Goal: Find specific page/section: Find specific page/section

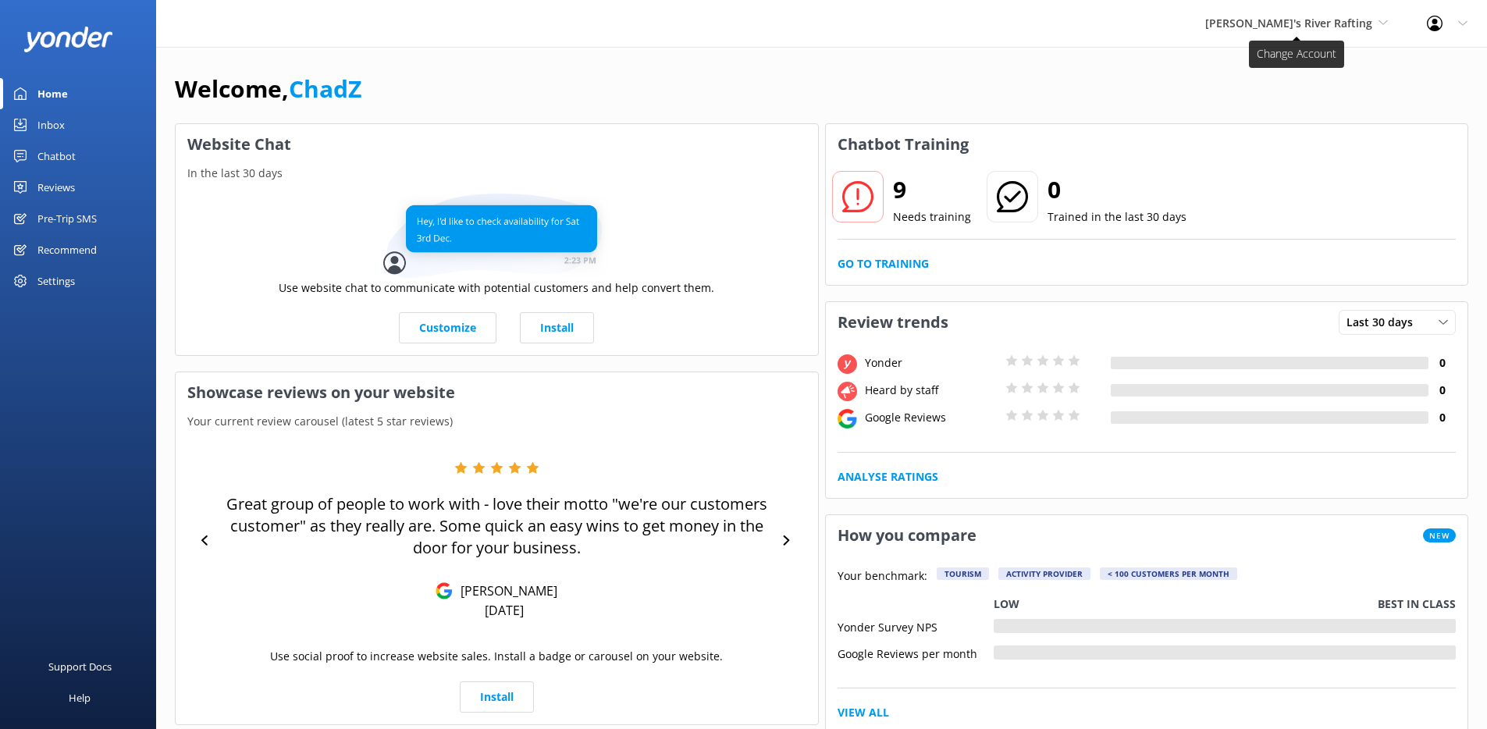
click at [1333, 25] on span "[PERSON_NAME]'s River Rafting" at bounding box center [1288, 23] width 167 height 15
click at [1270, 95] on link "Yonder" at bounding box center [1264, 102] width 156 height 37
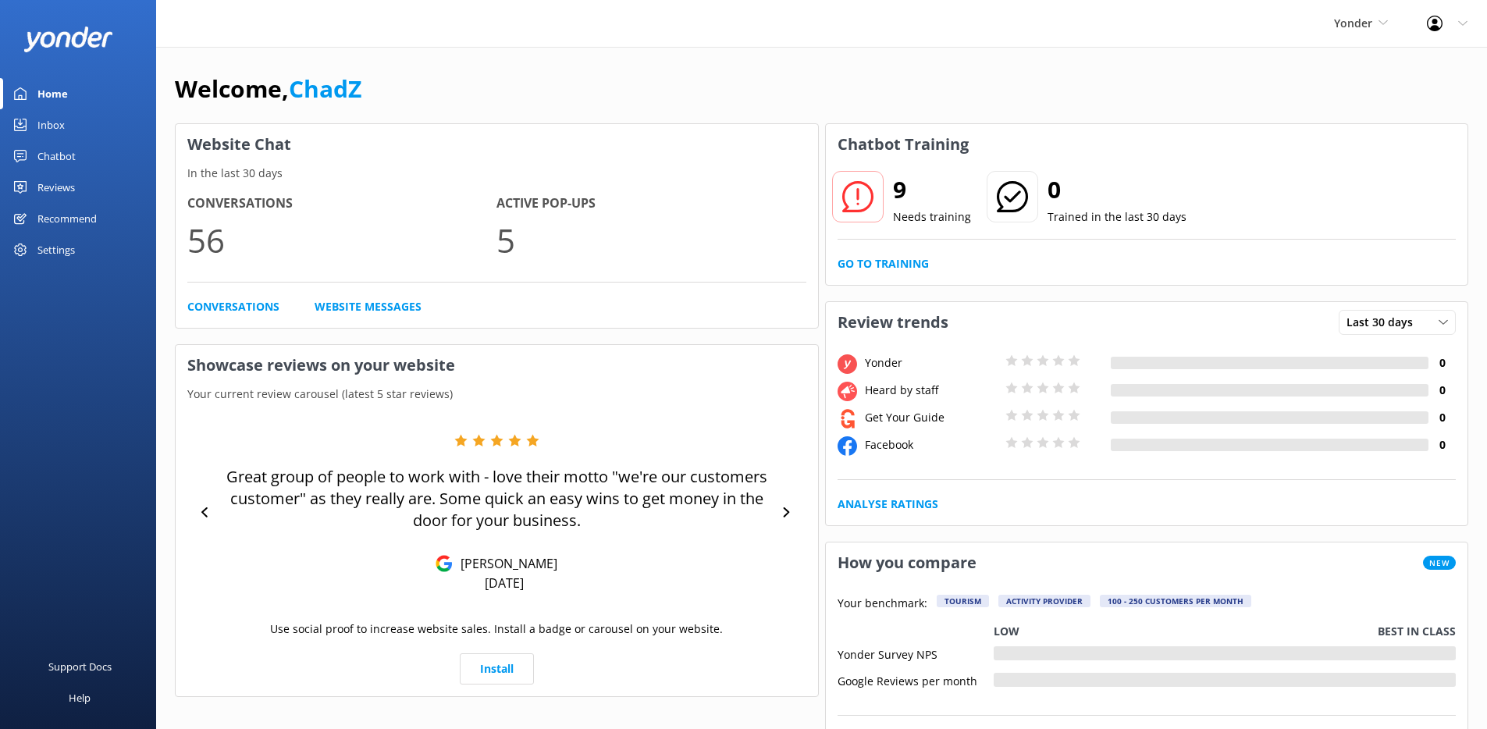
click at [72, 123] on link "Inbox" at bounding box center [78, 124] width 156 height 31
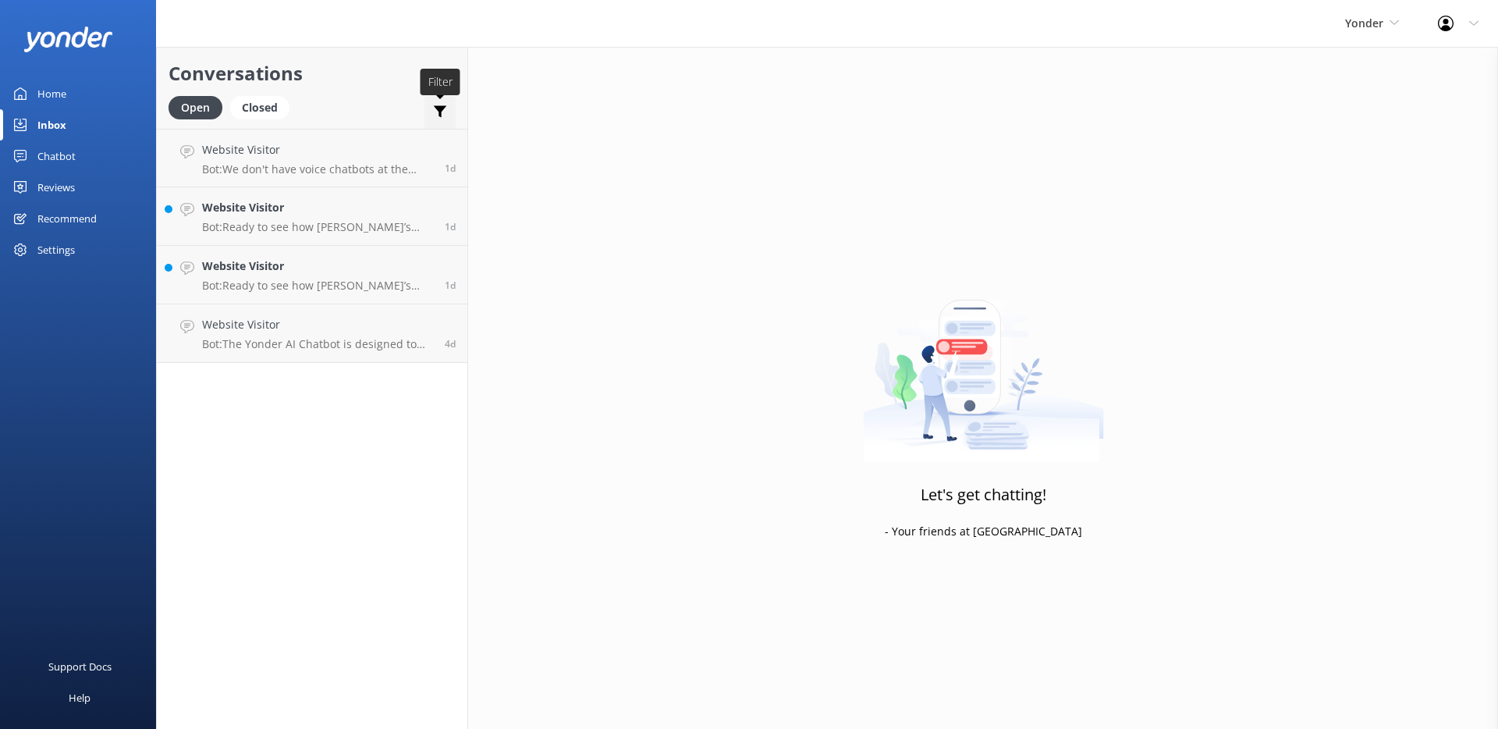
click at [444, 108] on icon at bounding box center [440, 112] width 16 height 16
click at [439, 108] on use at bounding box center [440, 112] width 13 height 12
click at [1363, 24] on span "Yonder" at bounding box center [1365, 23] width 38 height 15
click at [1364, 23] on span "Yonder" at bounding box center [1365, 23] width 38 height 15
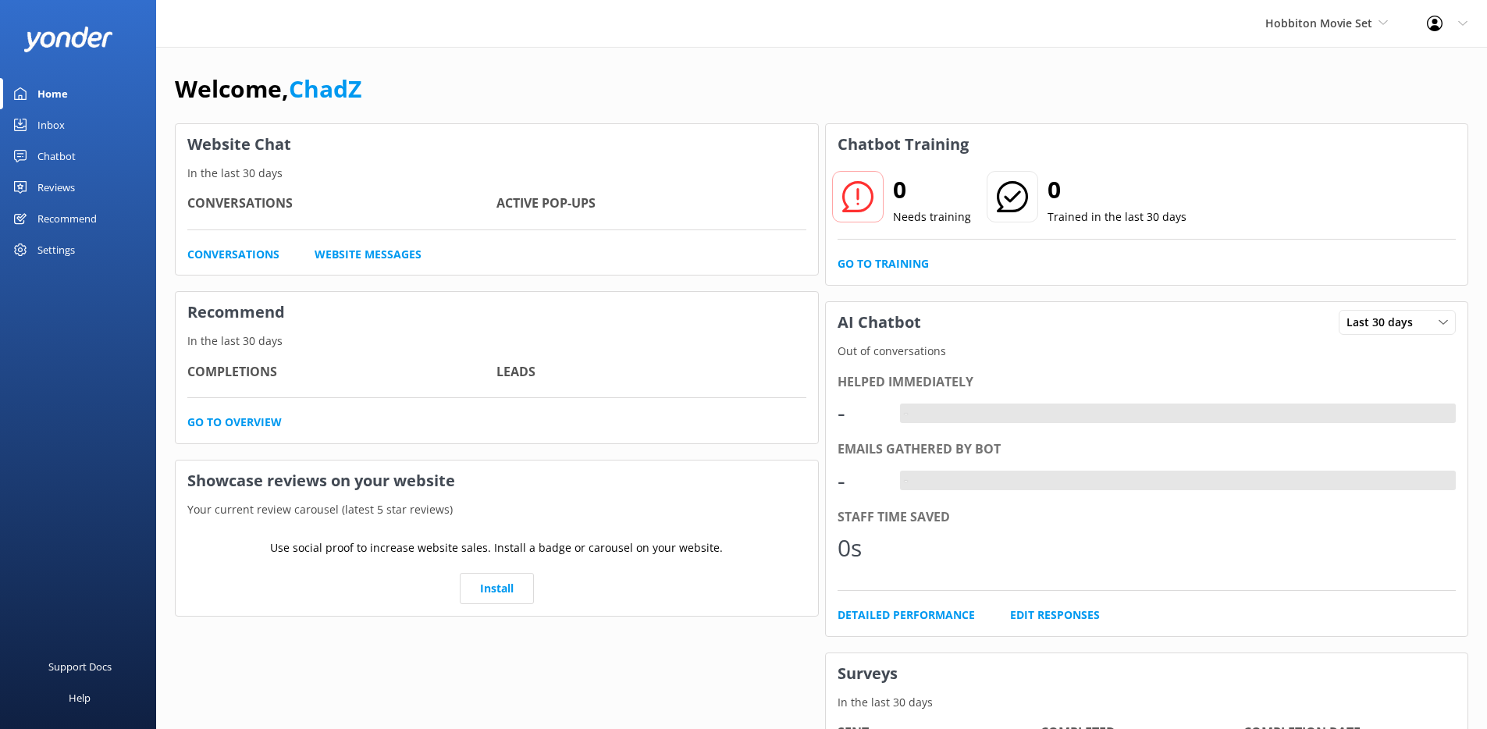
click at [69, 118] on link "Inbox" at bounding box center [78, 124] width 156 height 31
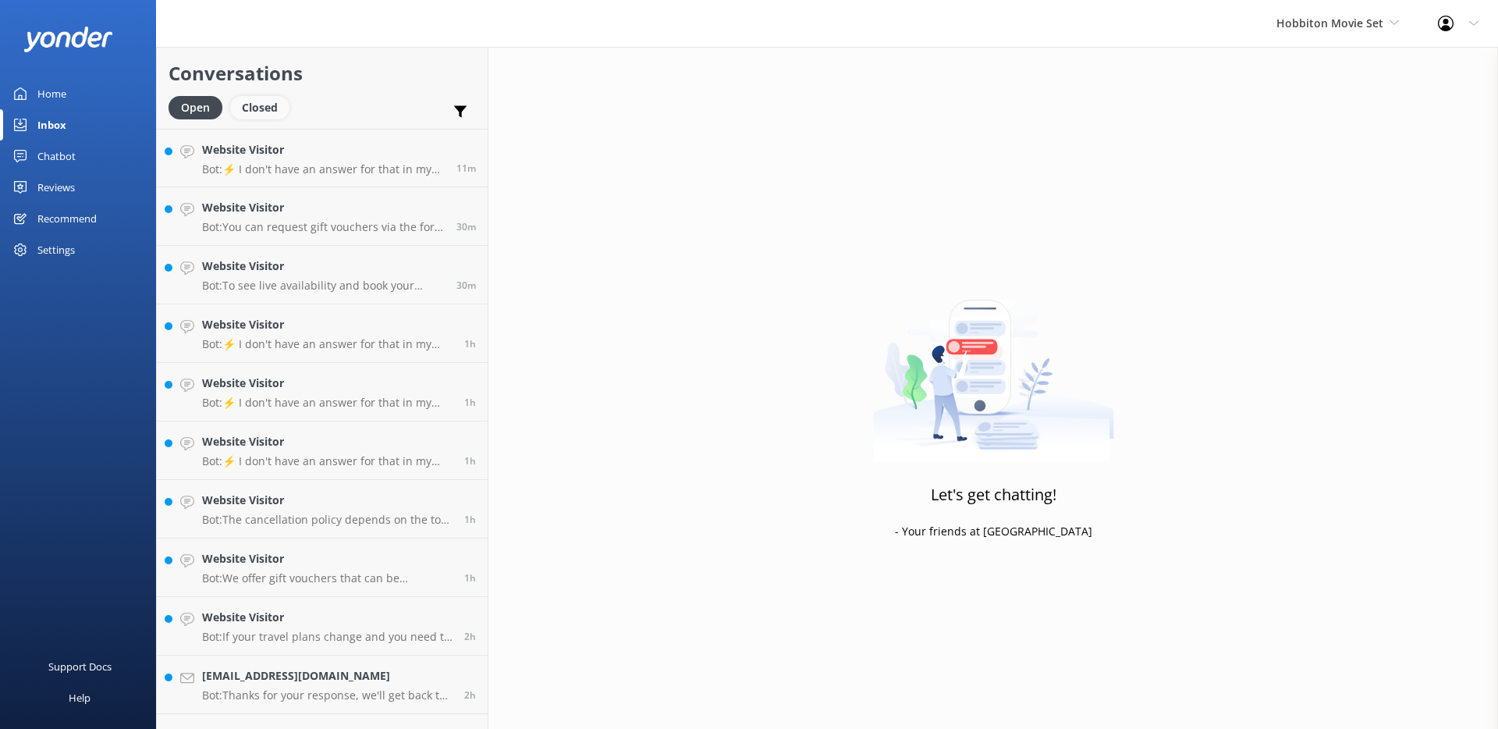
click at [262, 102] on div "Closed" at bounding box center [259, 107] width 59 height 23
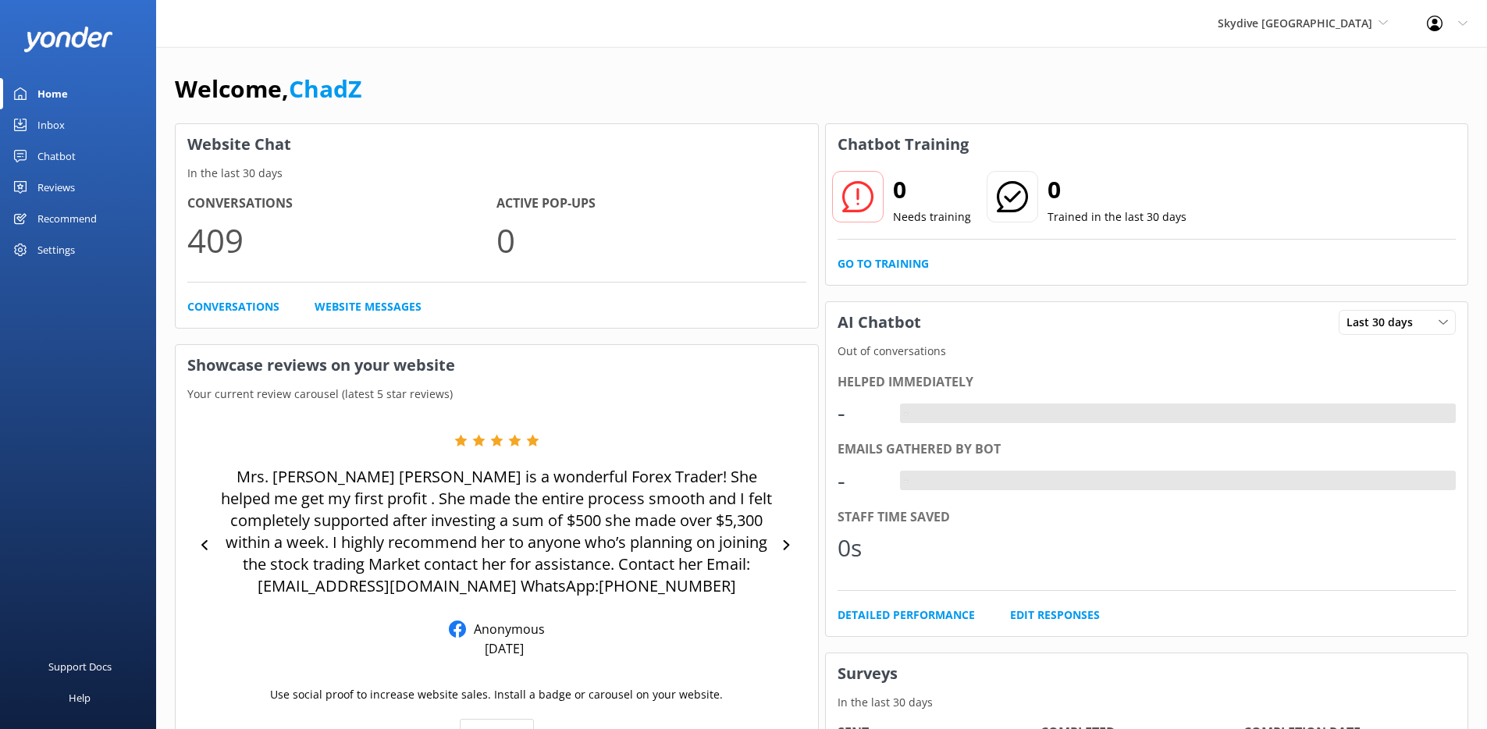
click at [70, 125] on link "Inbox" at bounding box center [78, 124] width 156 height 31
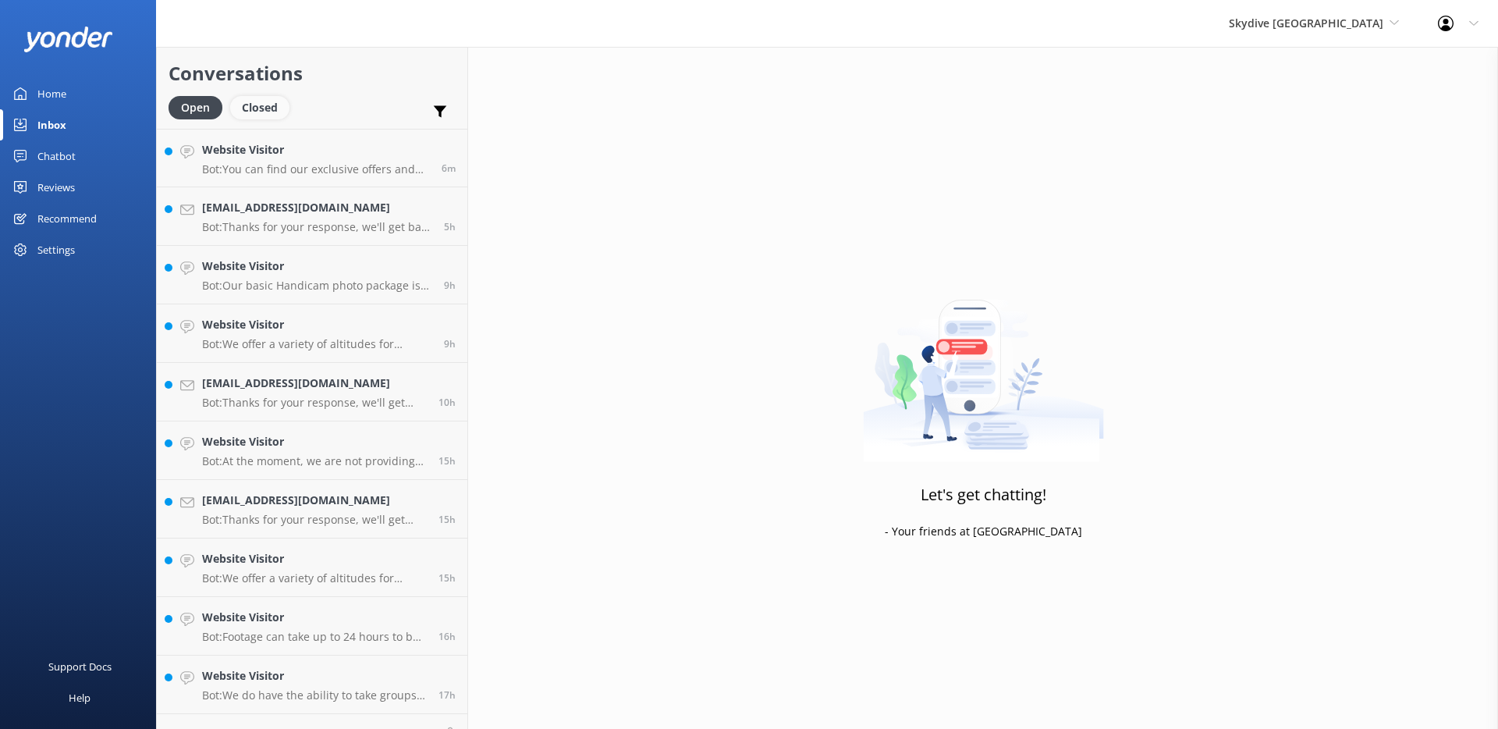
click at [265, 109] on div "Closed" at bounding box center [259, 107] width 59 height 23
